Goal: Task Accomplishment & Management: Complete application form

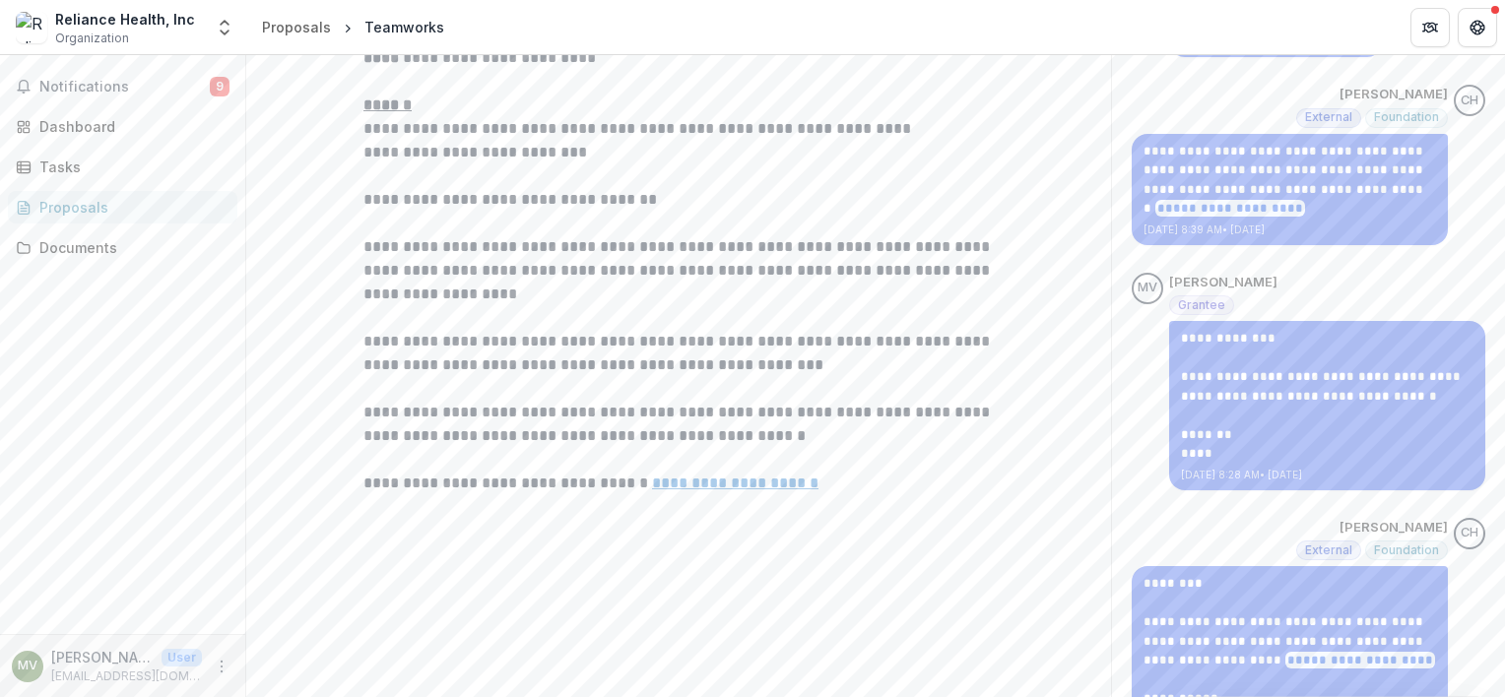
scroll to position [575, 0]
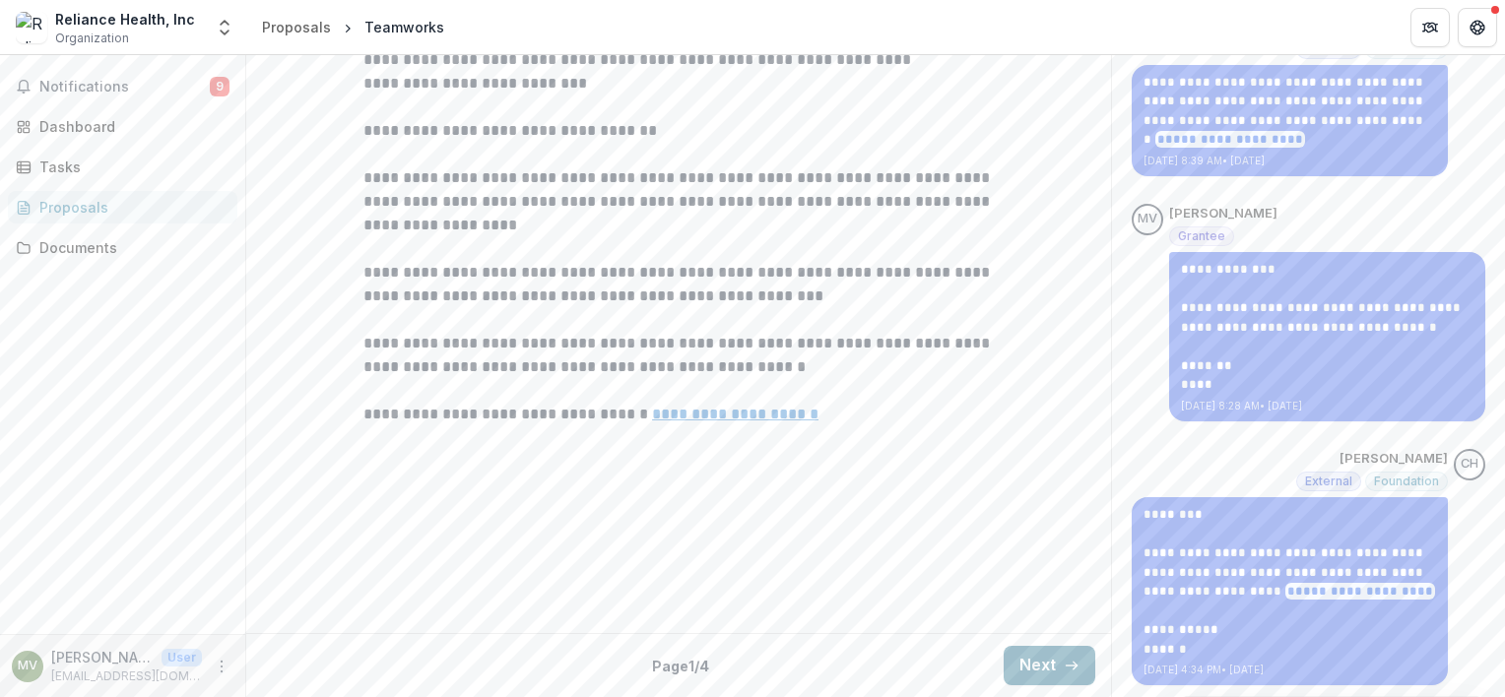
click at [1046, 672] on button "Next" at bounding box center [1050, 665] width 92 height 39
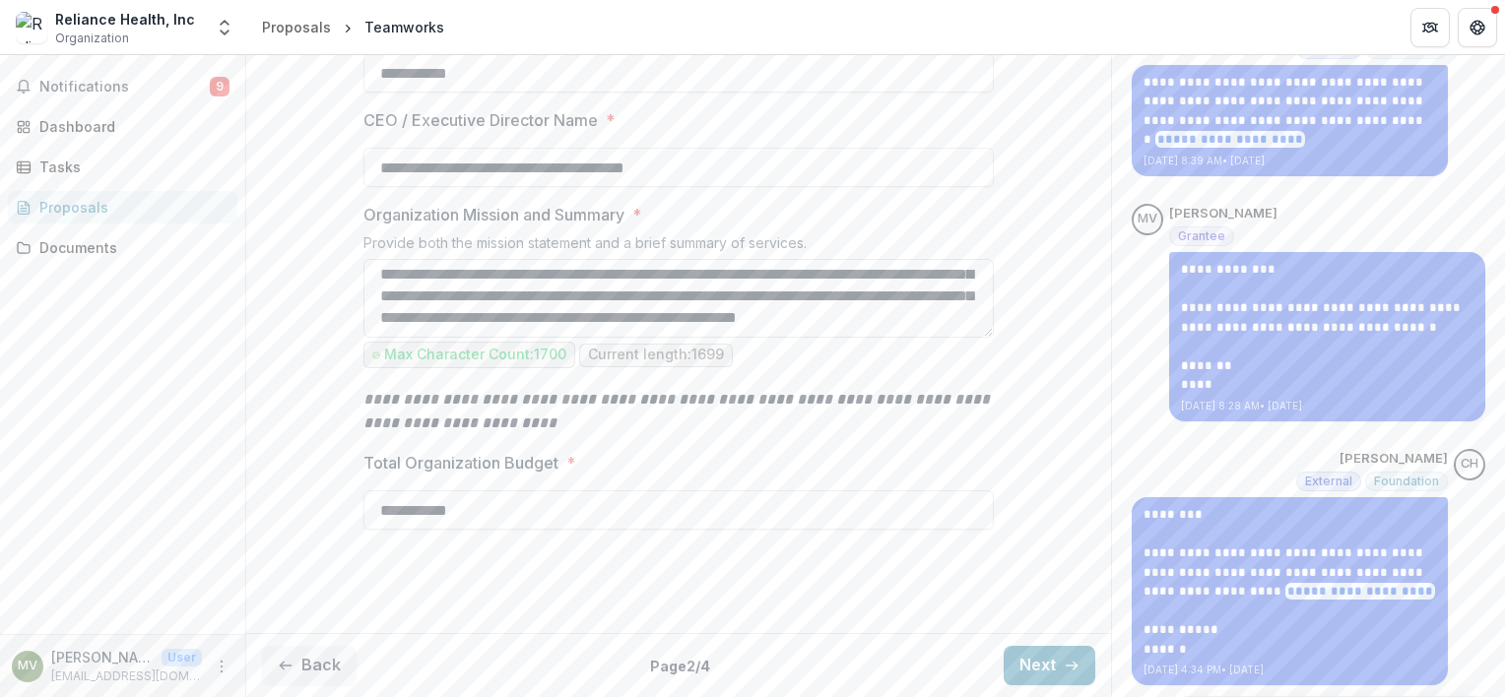
scroll to position [693, 0]
drag, startPoint x: 1041, startPoint y: 666, endPoint x: 1068, endPoint y: 626, distance: 47.5
click at [1041, 665] on button "Next" at bounding box center [1050, 665] width 92 height 39
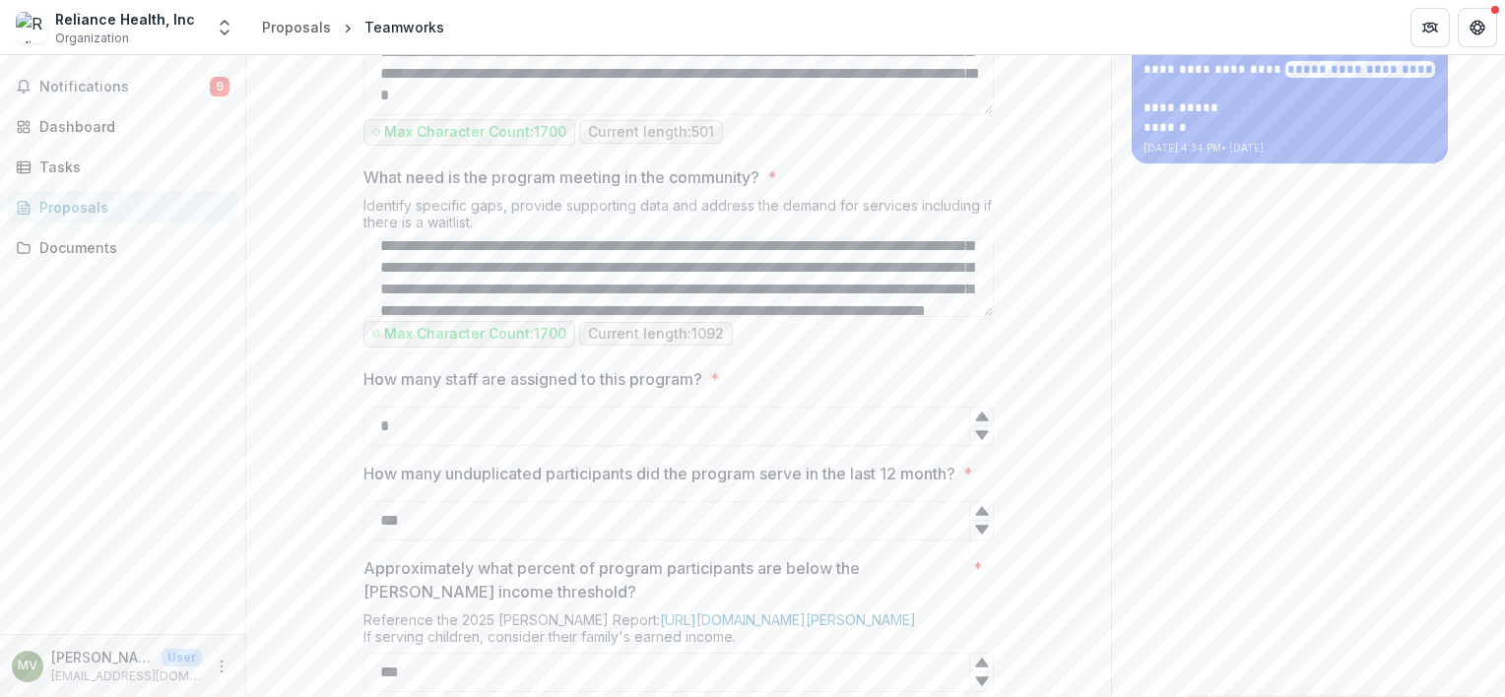
scroll to position [1087, 0]
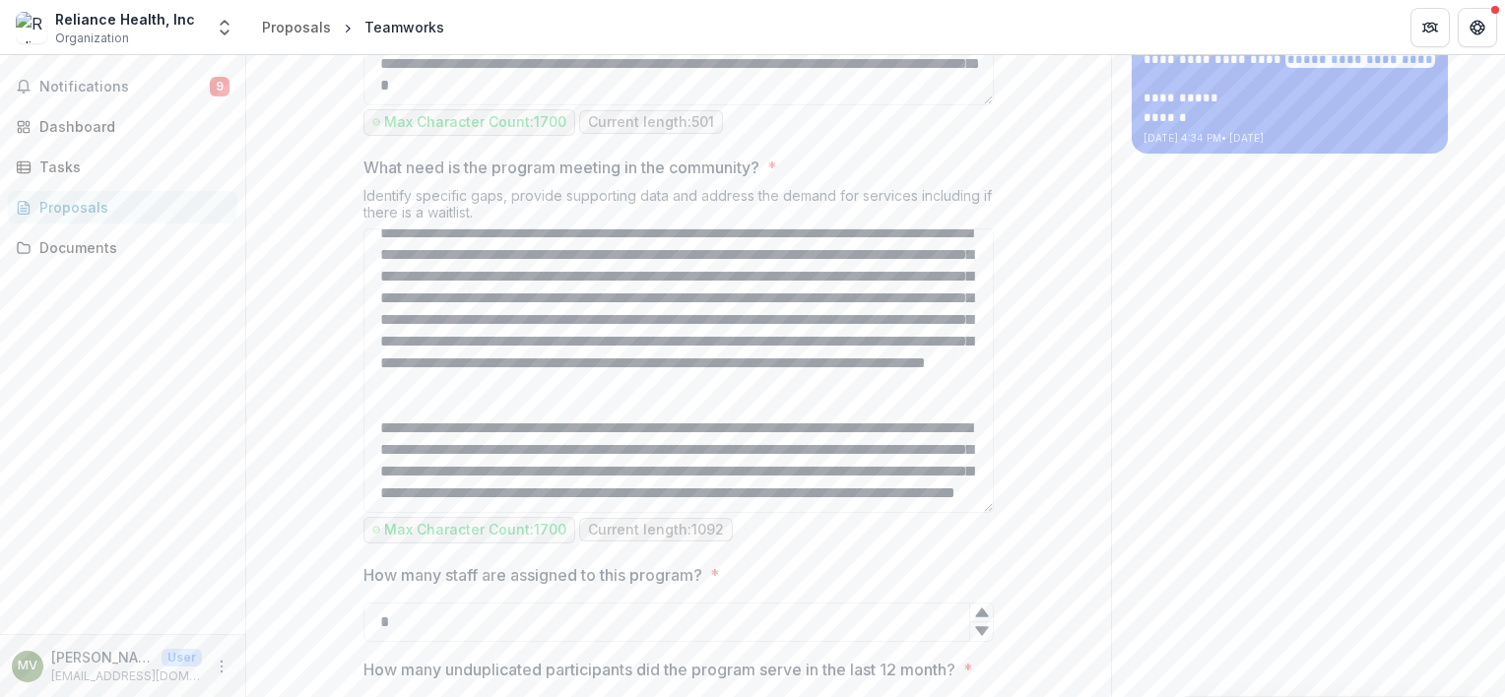
drag, startPoint x: 989, startPoint y: 481, endPoint x: 1007, endPoint y: 687, distance: 207.6
click at [1007, 687] on div "**********" at bounding box center [678, 462] width 865 height 2310
click at [518, 434] on textarea "What need is the program meeting in the community? *" at bounding box center [678, 370] width 630 height 285
click at [494, 513] on textarea "What need is the program meeting in the community? *" at bounding box center [678, 370] width 630 height 285
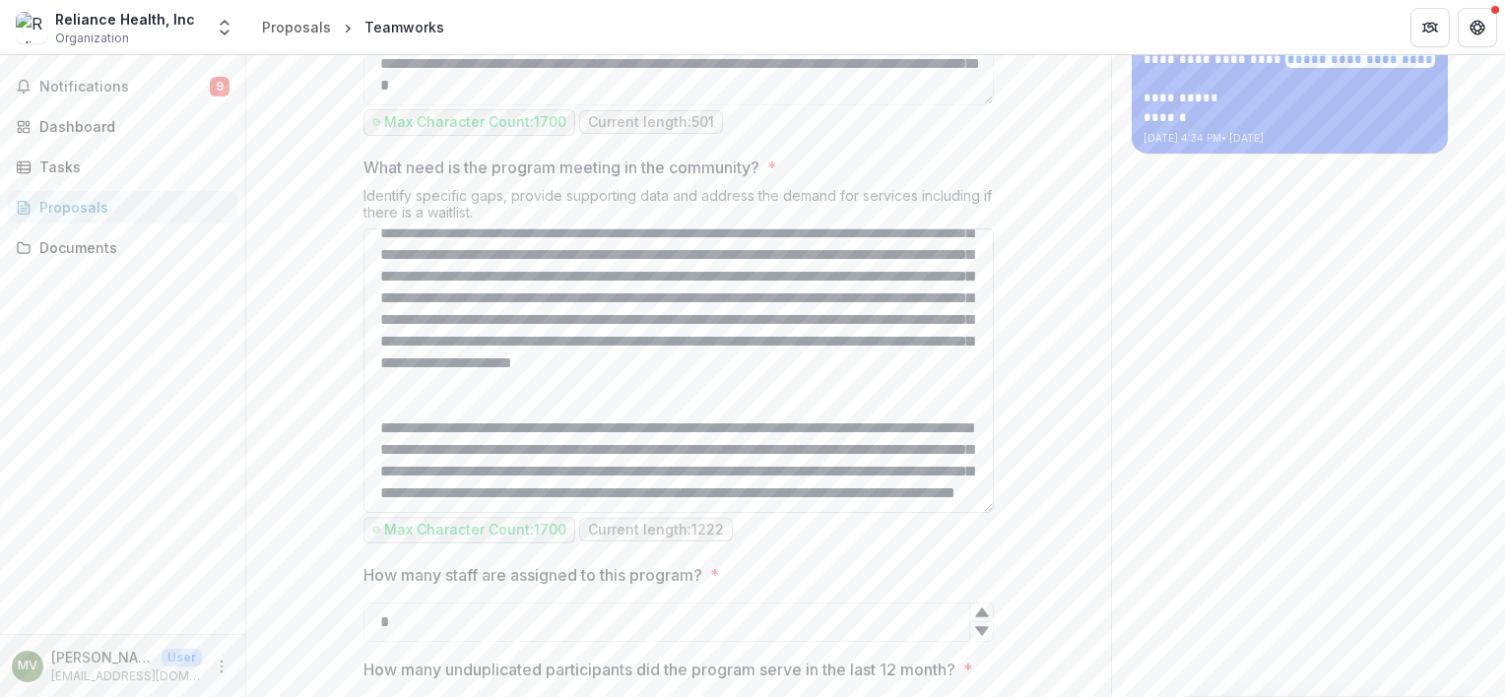
click at [880, 513] on textarea "What need is the program meeting in the community? *" at bounding box center [678, 370] width 630 height 285
click at [913, 513] on textarea "What need is the program meeting in the community? *" at bounding box center [678, 370] width 630 height 285
click at [575, 513] on textarea "What need is the program meeting in the community? *" at bounding box center [678, 370] width 630 height 285
click at [782, 513] on textarea "What need is the program meeting in the community? *" at bounding box center [678, 370] width 630 height 285
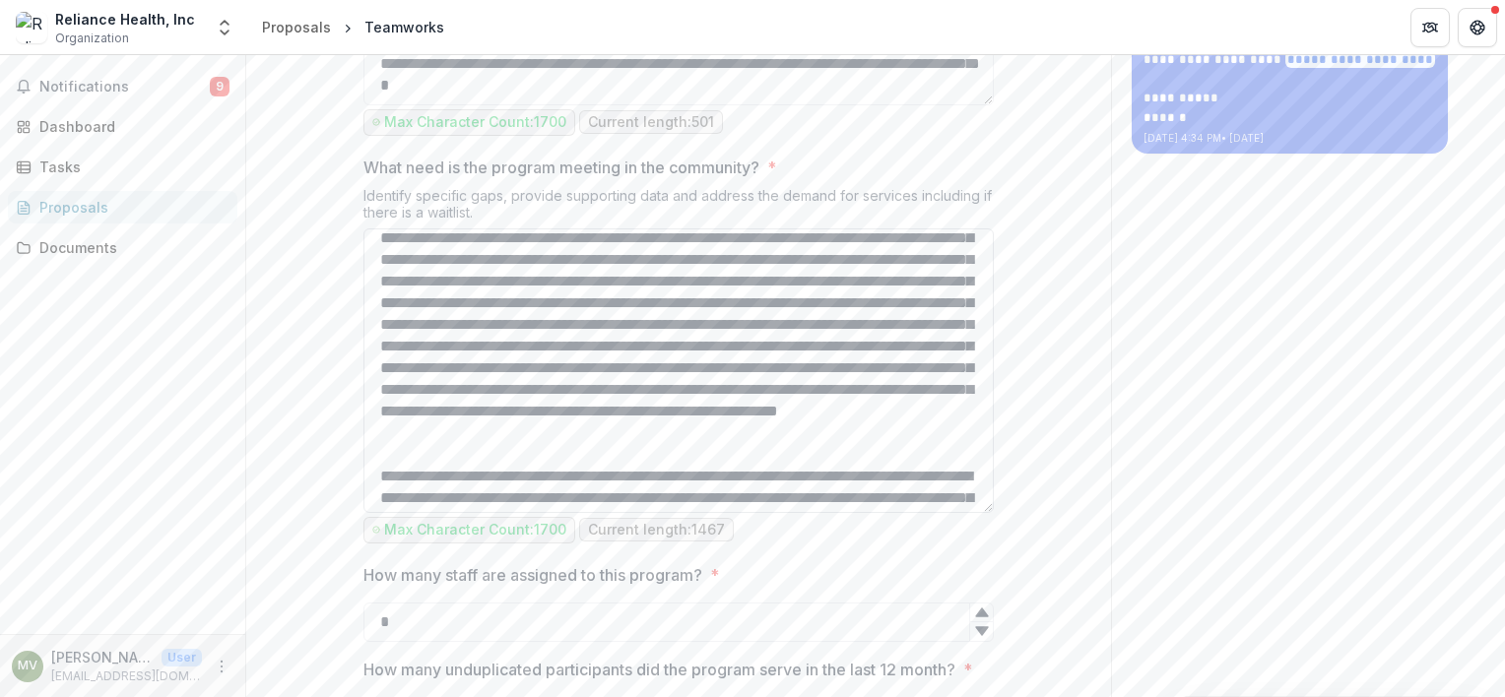
scroll to position [98, 0]
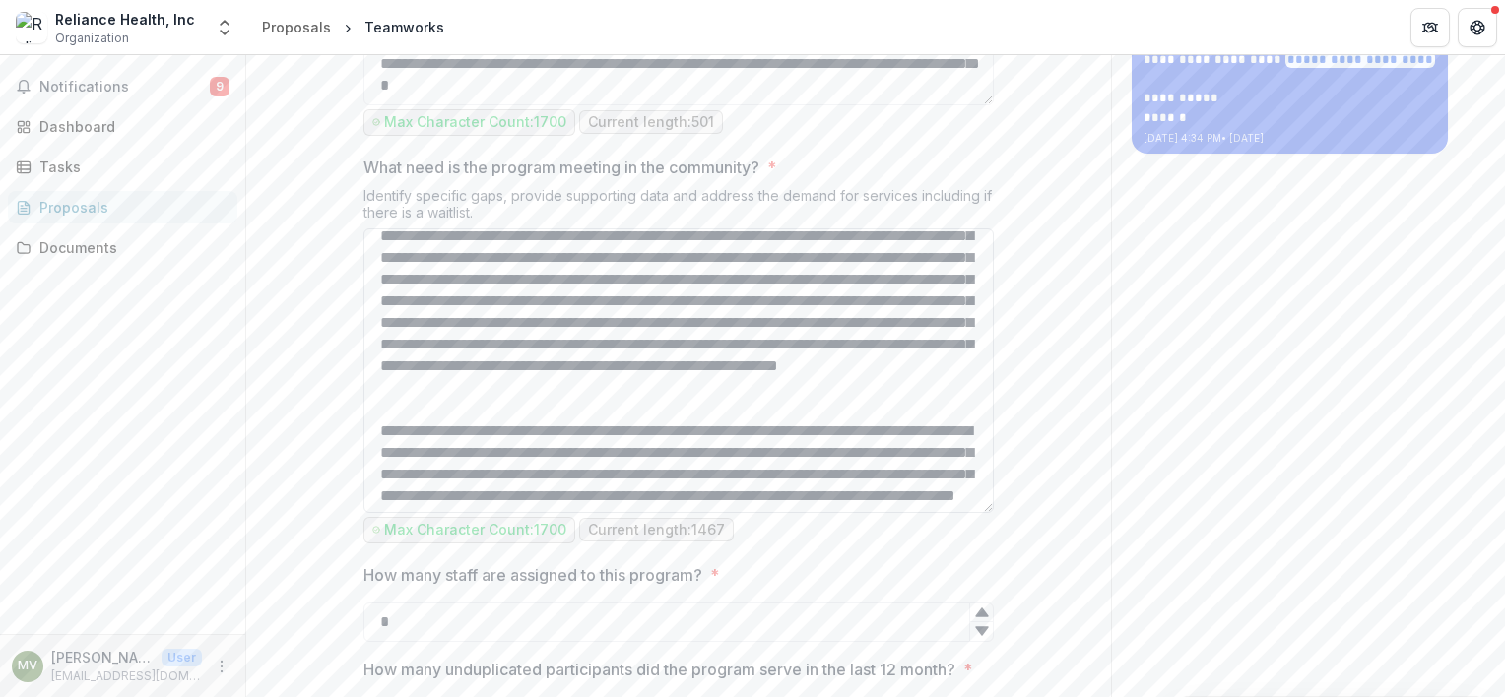
click at [585, 513] on textarea "What need is the program meeting in the community? *" at bounding box center [678, 370] width 630 height 285
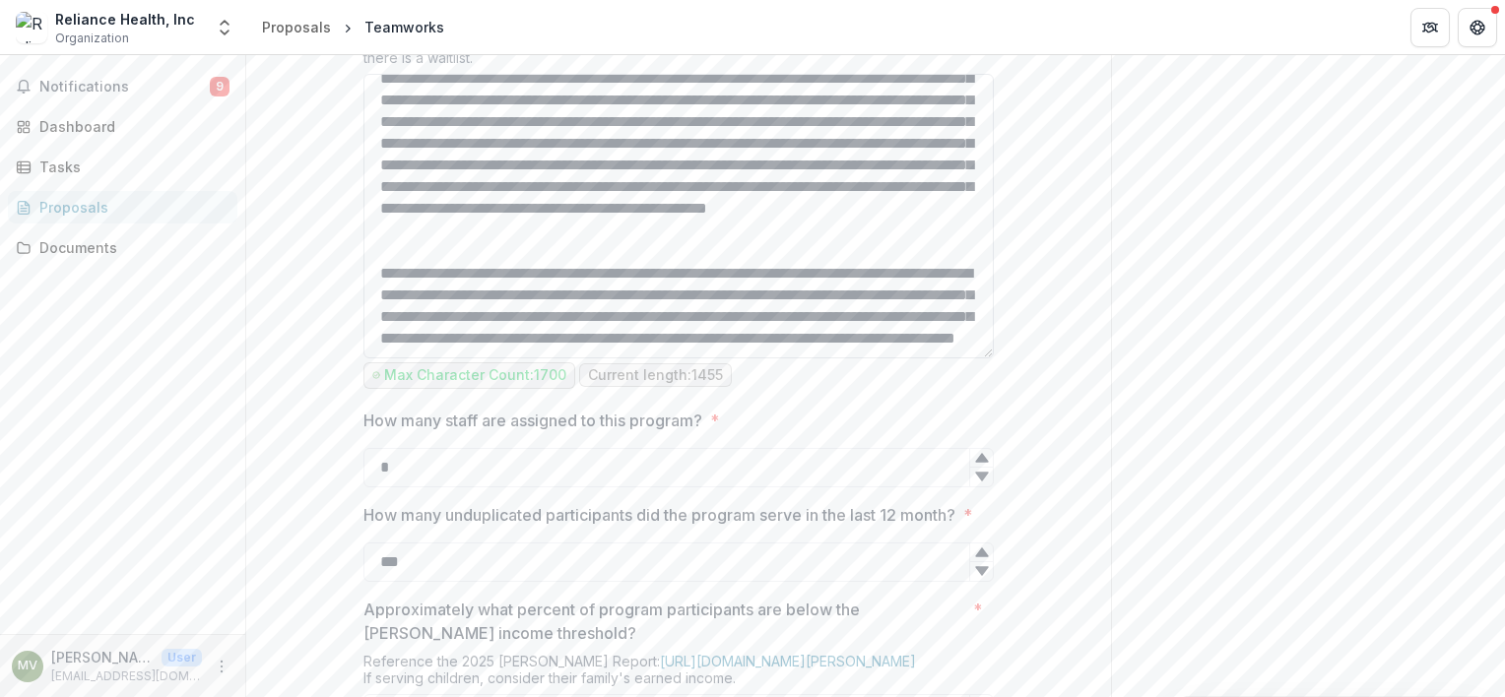
scroll to position [1186, 0]
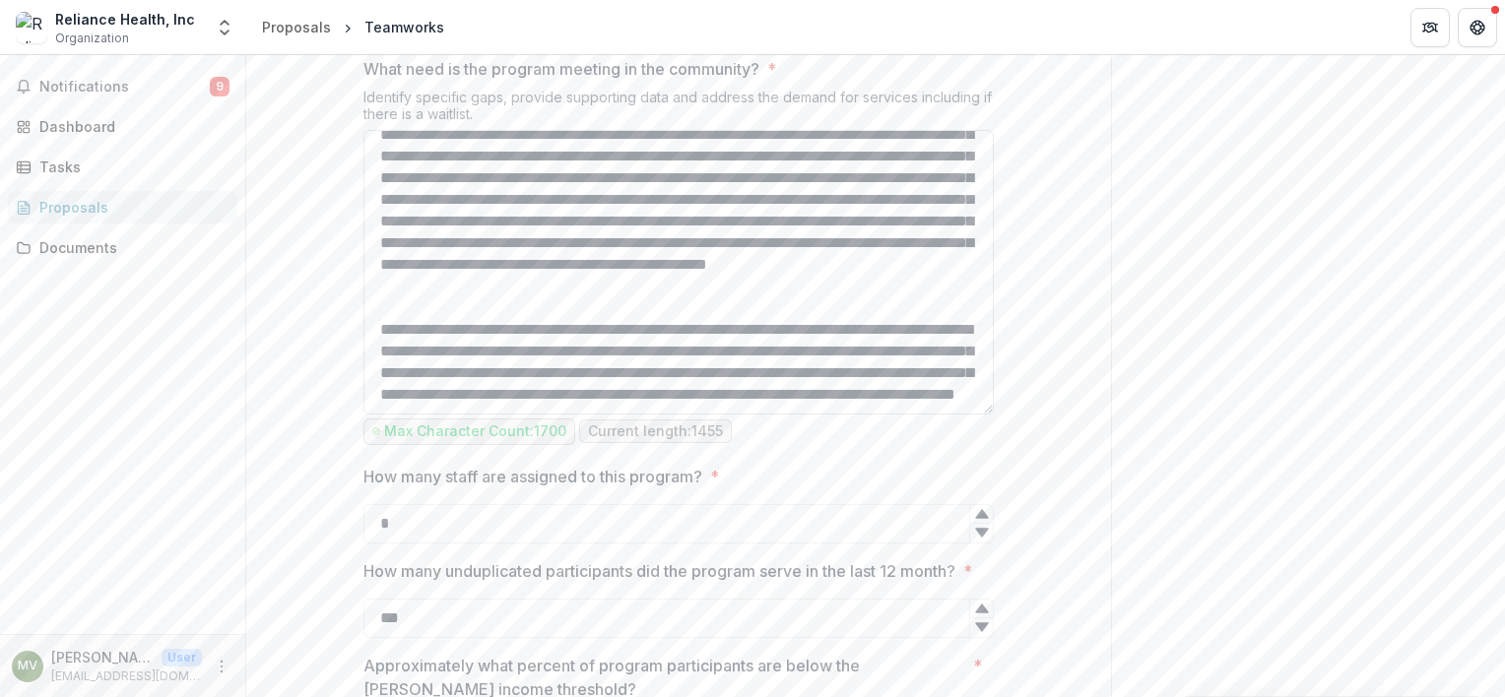
click at [467, 380] on textarea "What need is the program meeting in the community? *" at bounding box center [678, 272] width 630 height 285
drag, startPoint x: 562, startPoint y: 577, endPoint x: 558, endPoint y: 525, distance: 52.3
click at [558, 415] on textarea "What need is the program meeting in the community? *" at bounding box center [678, 272] width 630 height 285
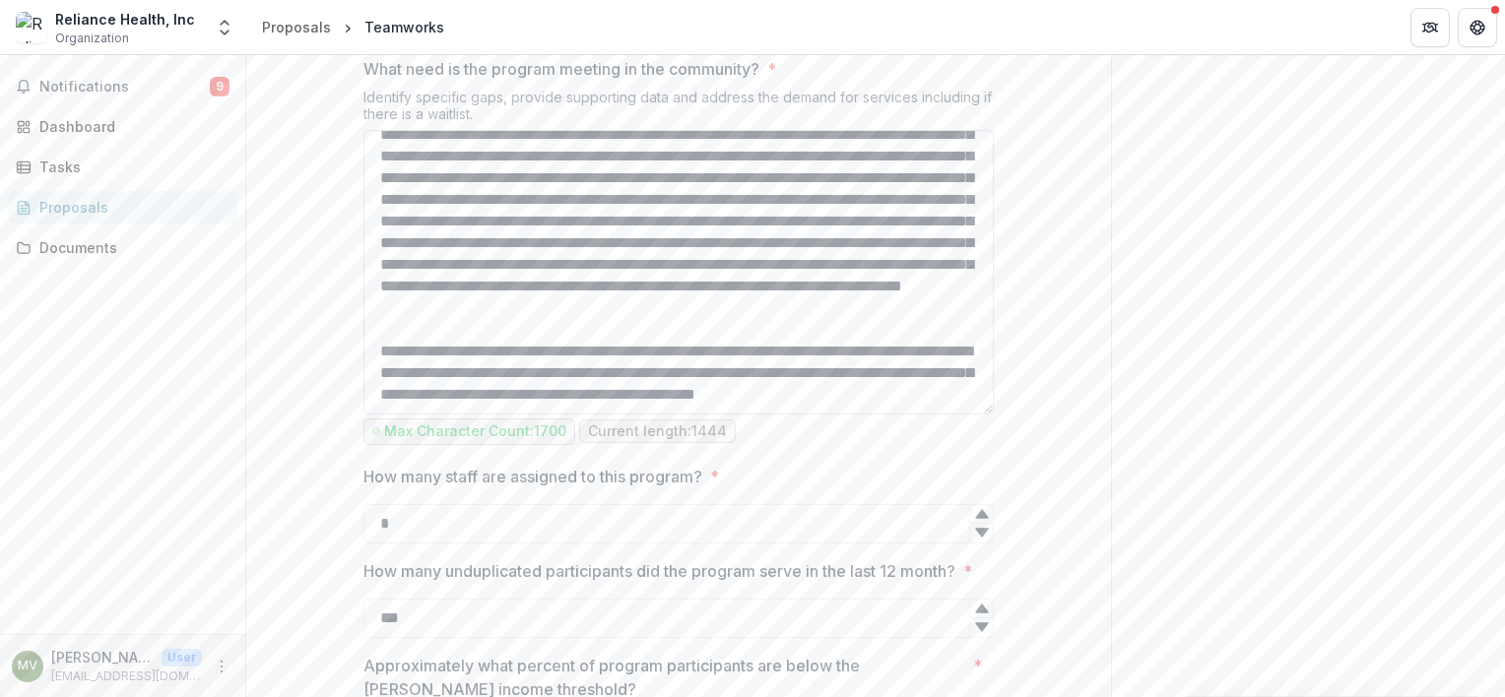
scroll to position [231, 0]
click at [564, 415] on textarea "What need is the program meeting in the community? *" at bounding box center [678, 272] width 630 height 285
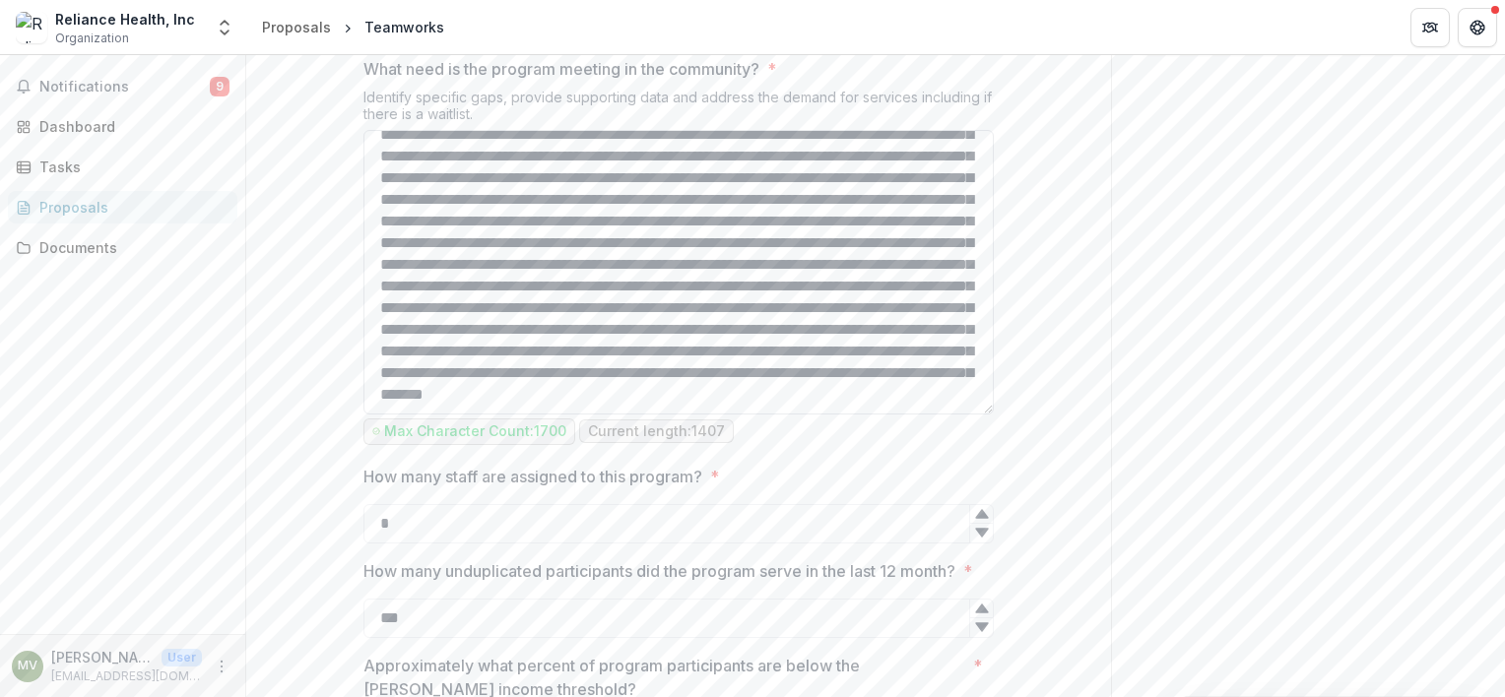
scroll to position [165, 0]
click at [522, 415] on textarea "What need is the program meeting in the community? *" at bounding box center [678, 272] width 630 height 285
type textarea "**********"
